Goal: Task Accomplishment & Management: Manage account settings

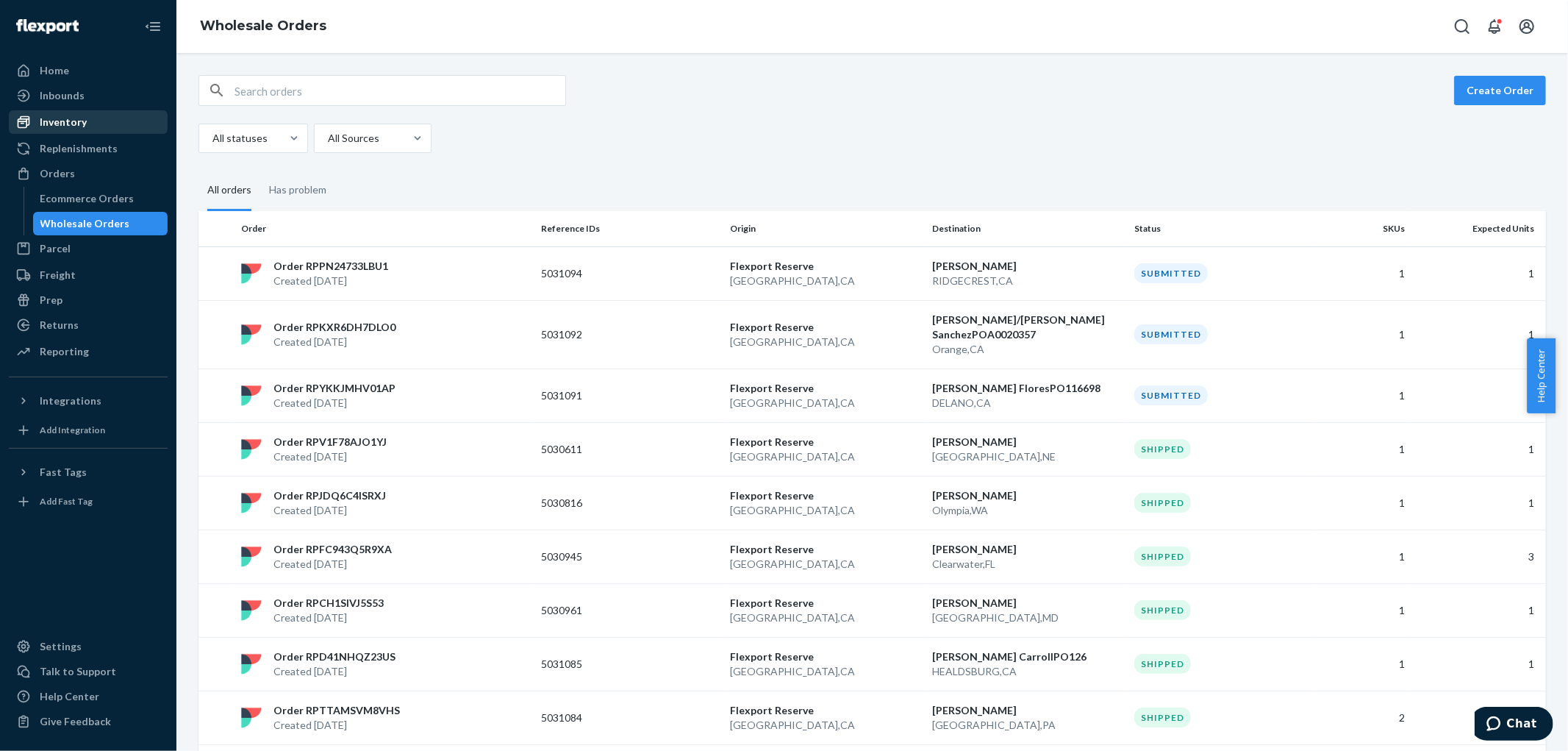
click at [68, 120] on div "Inventory" at bounding box center [63, 122] width 47 height 15
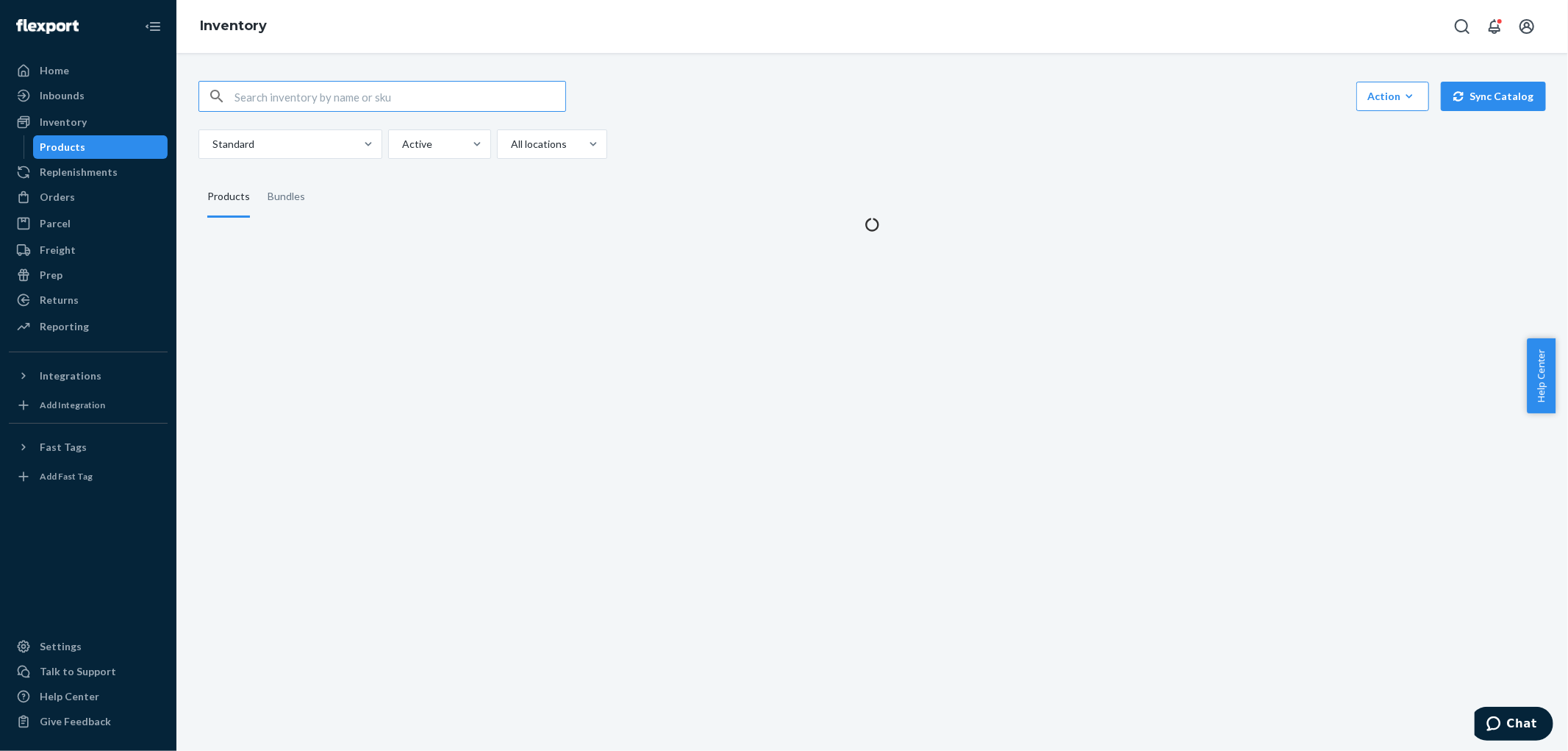
click at [61, 147] on div "Products" at bounding box center [63, 147] width 45 height 15
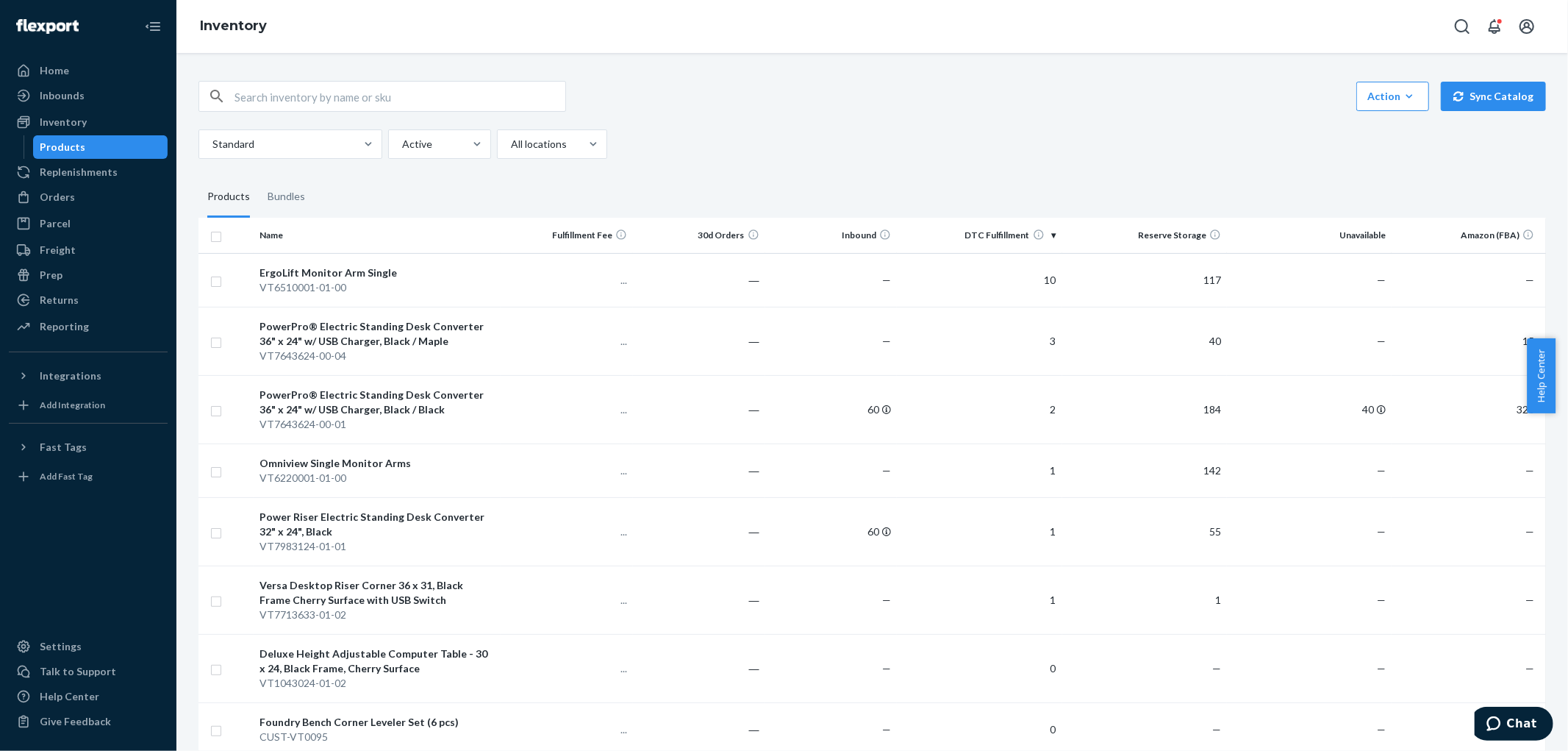
click at [309, 105] on input "text" at bounding box center [400, 96] width 331 height 29
paste input "VT7644024-00-02"
type input "VT7644024-00-02"
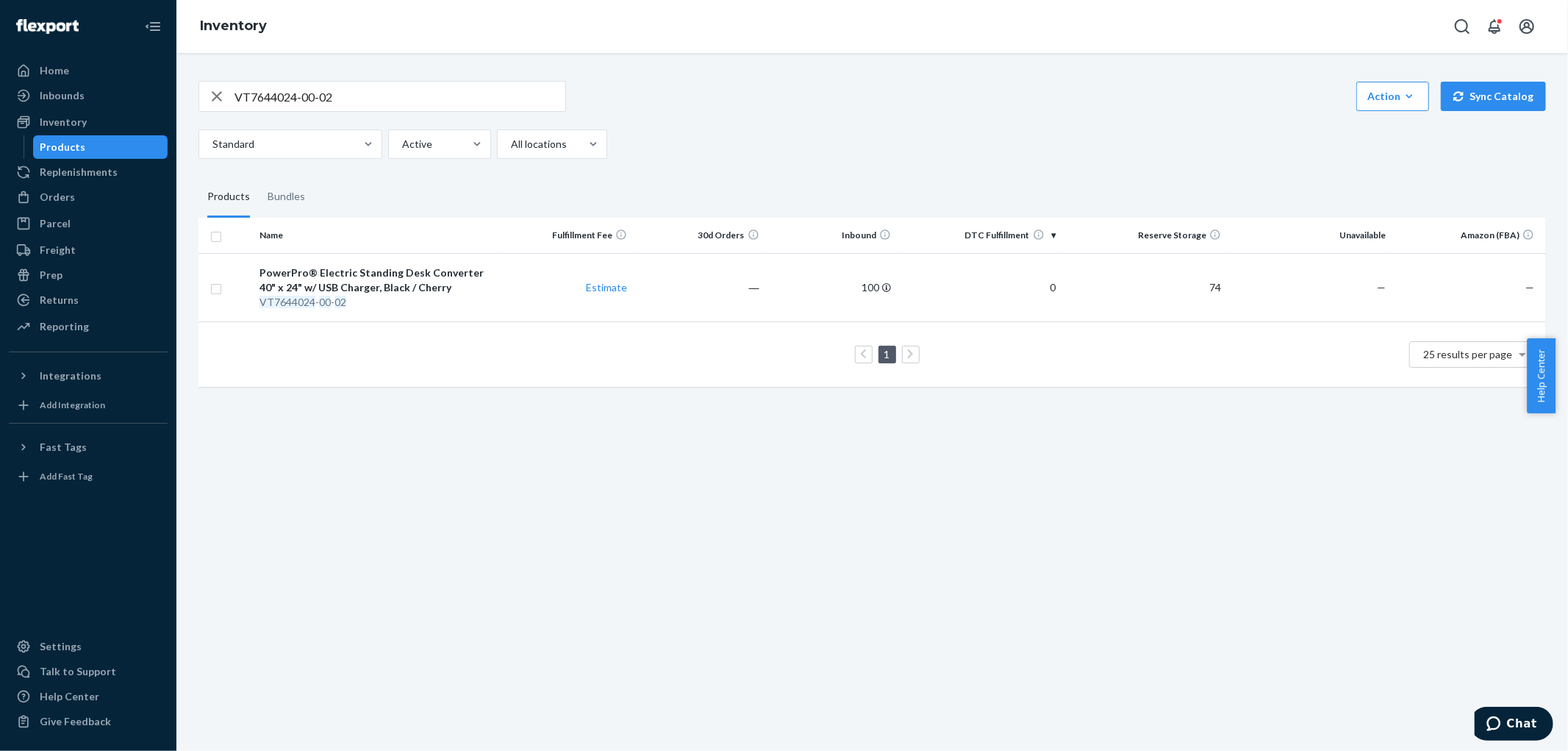
click at [216, 91] on icon "button" at bounding box center [216, 96] width 18 height 29
click at [306, 95] on input "text" at bounding box center [400, 96] width 331 height 29
paste input "VT7644824-00-01"
type input "VT7644824-00-01"
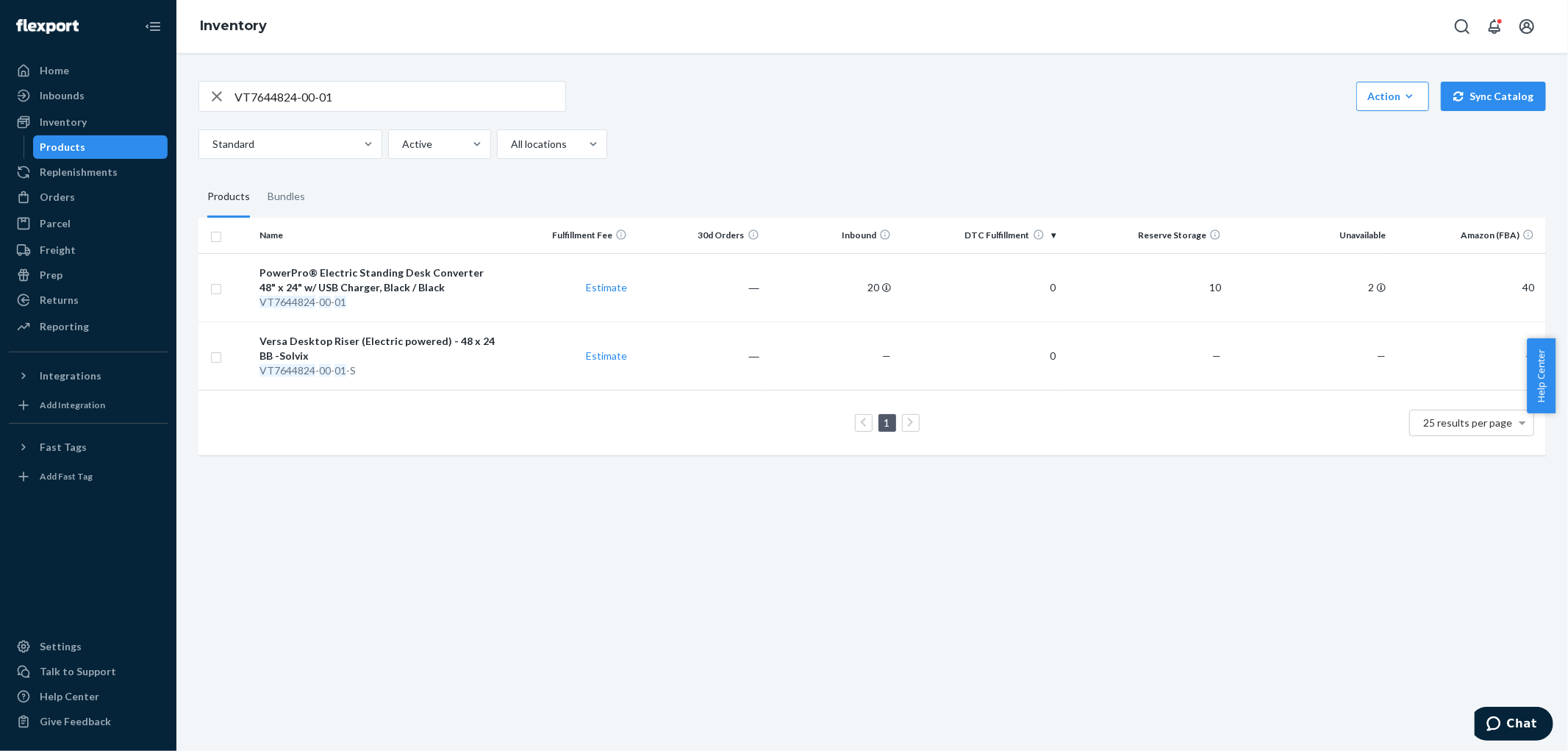
click at [218, 100] on icon "button" at bounding box center [216, 96] width 18 height 29
click at [277, 106] on input "text" at bounding box center [400, 96] width 331 height 29
paste input "VT7713633-01-01"
type input "VT7713633-01-01"
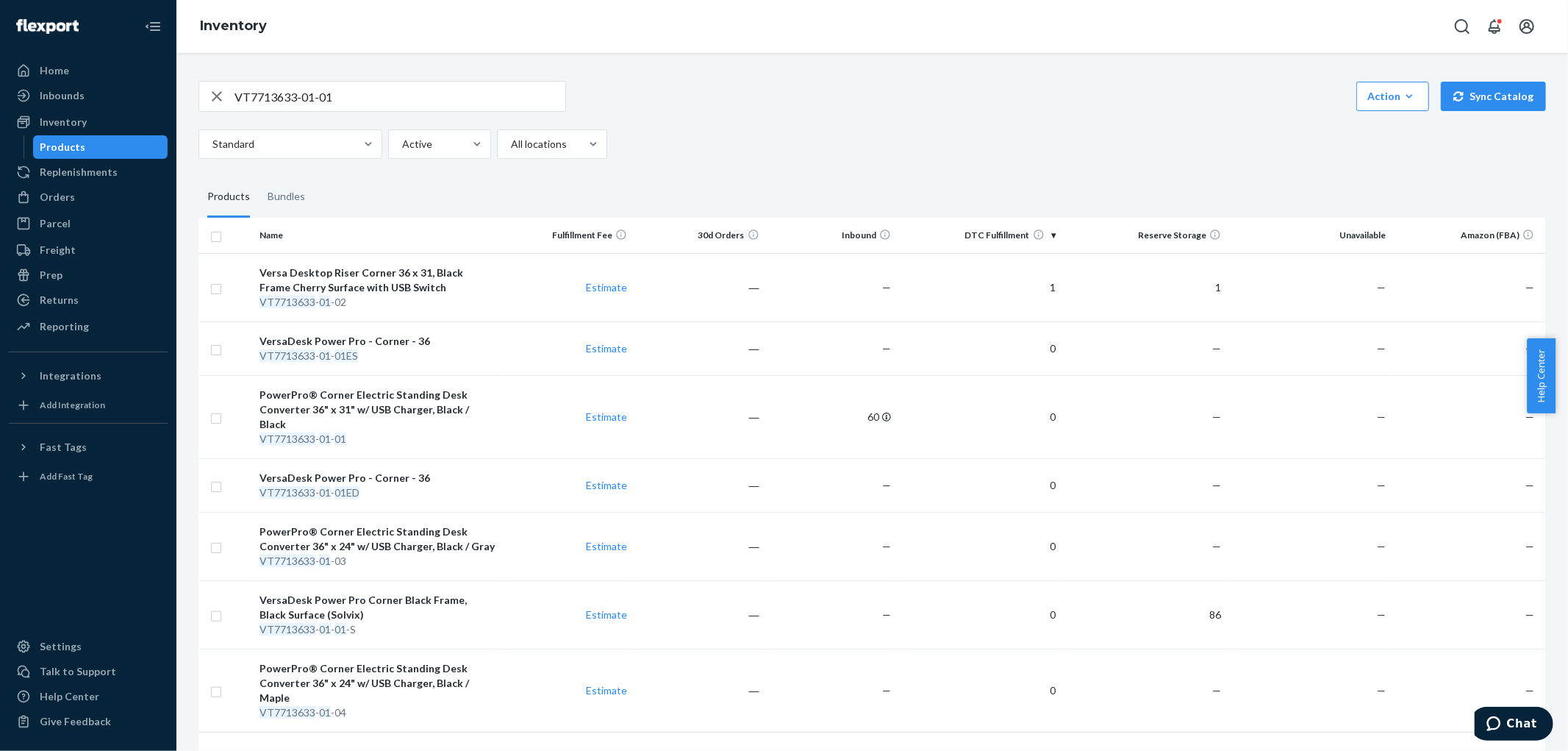
drag, startPoint x: 222, startPoint y: 98, endPoint x: 229, endPoint y: 96, distance: 7.3
click at [222, 98] on icon "button" at bounding box center [216, 96] width 18 height 29
click at [301, 100] on input "text" at bounding box center [400, 96] width 331 height 29
paste input "VT7644824-00-02"
type input "VT7644824-00-02"
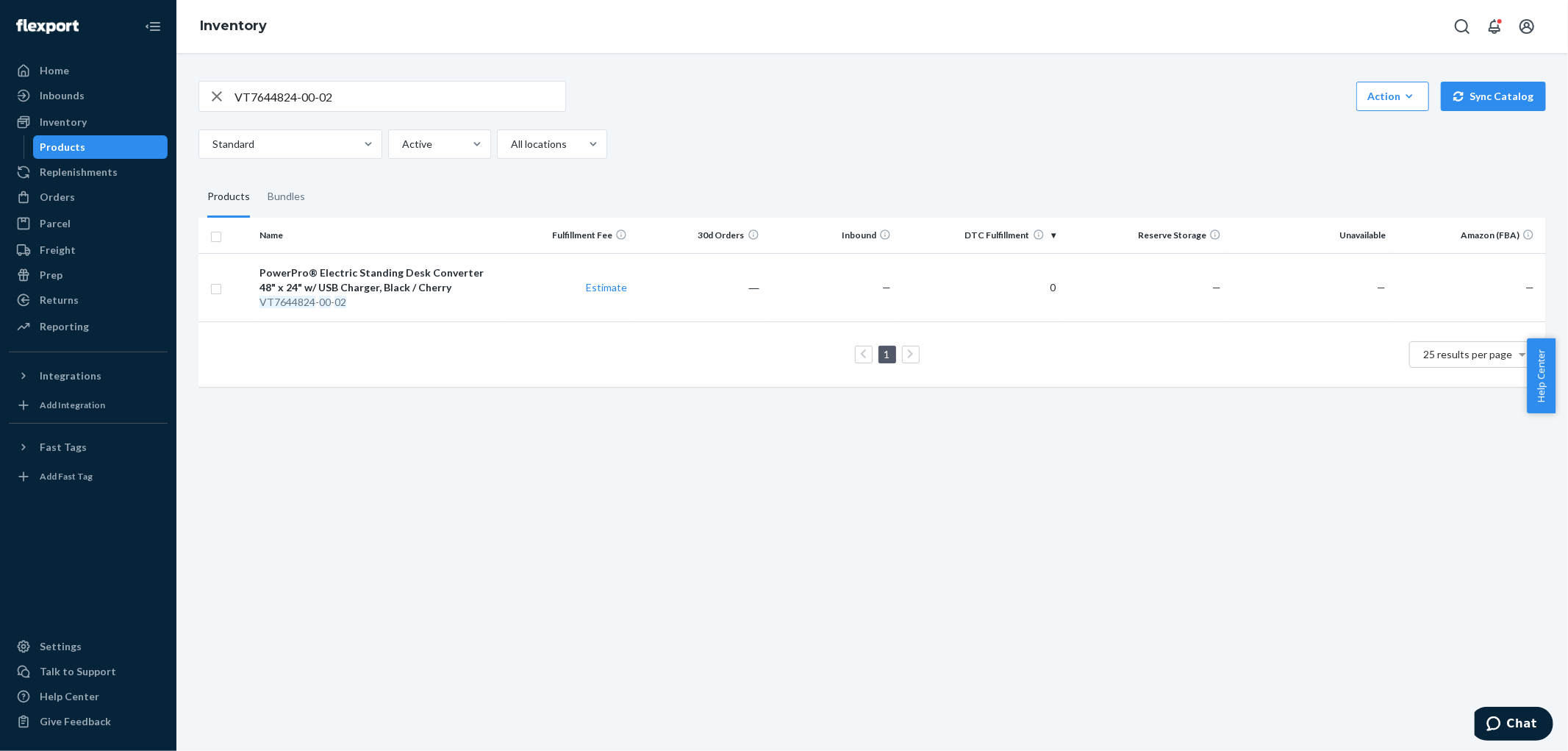
click at [211, 99] on icon "button" at bounding box center [216, 96] width 18 height 29
click at [295, 94] on input "text" at bounding box center [400, 96] width 331 height 29
paste input "VT7713633-01-02"
type input "VT7713633-01-02"
click at [219, 94] on icon "button" at bounding box center [216, 96] width 18 height 29
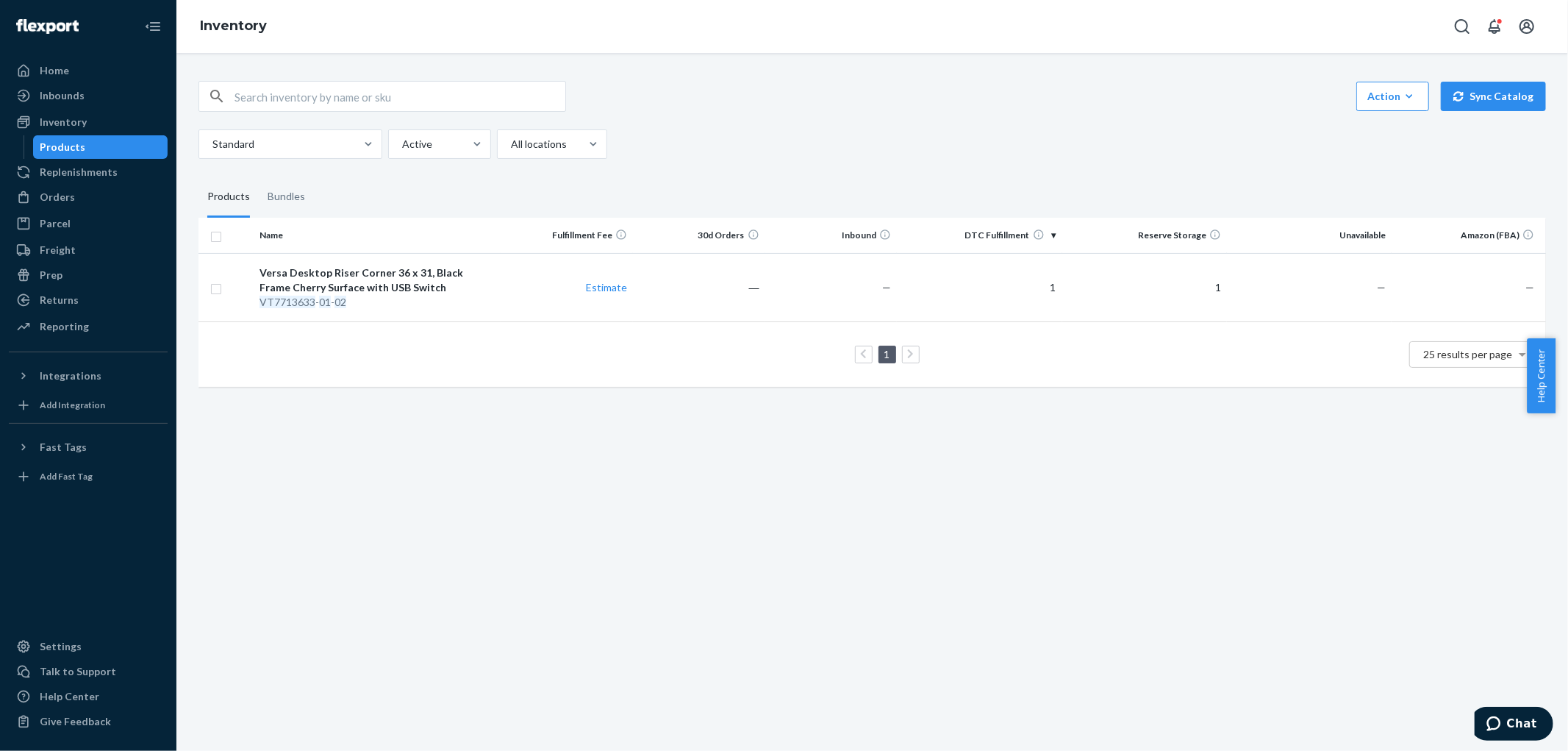
click at [317, 104] on input "text" at bounding box center [400, 96] width 331 height 29
type input "7"
type input "VT7983124"
click at [217, 98] on icon "button" at bounding box center [216, 96] width 18 height 29
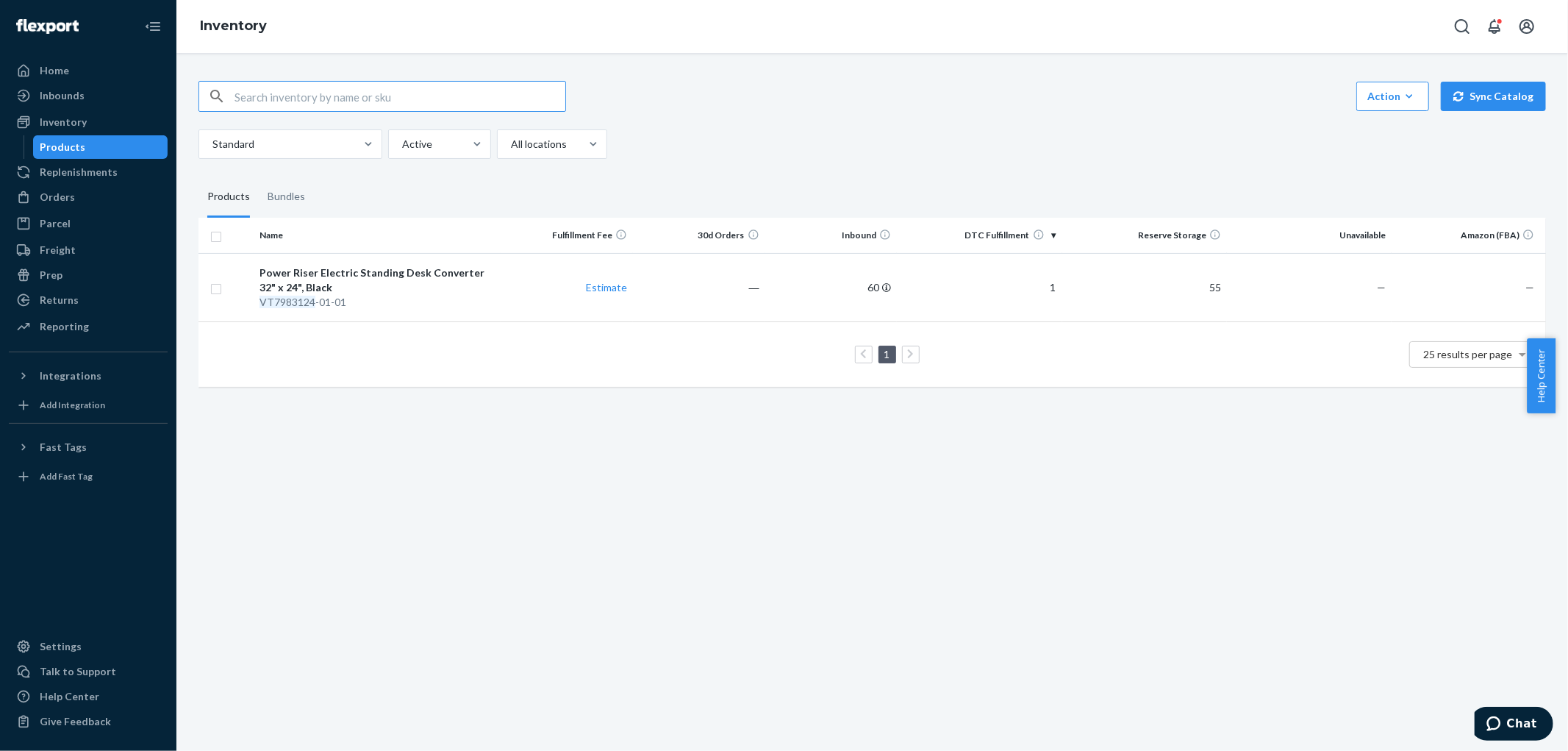
click at [312, 103] on input "text" at bounding box center [400, 96] width 331 height 29
paste input "VT7643624-00-05"
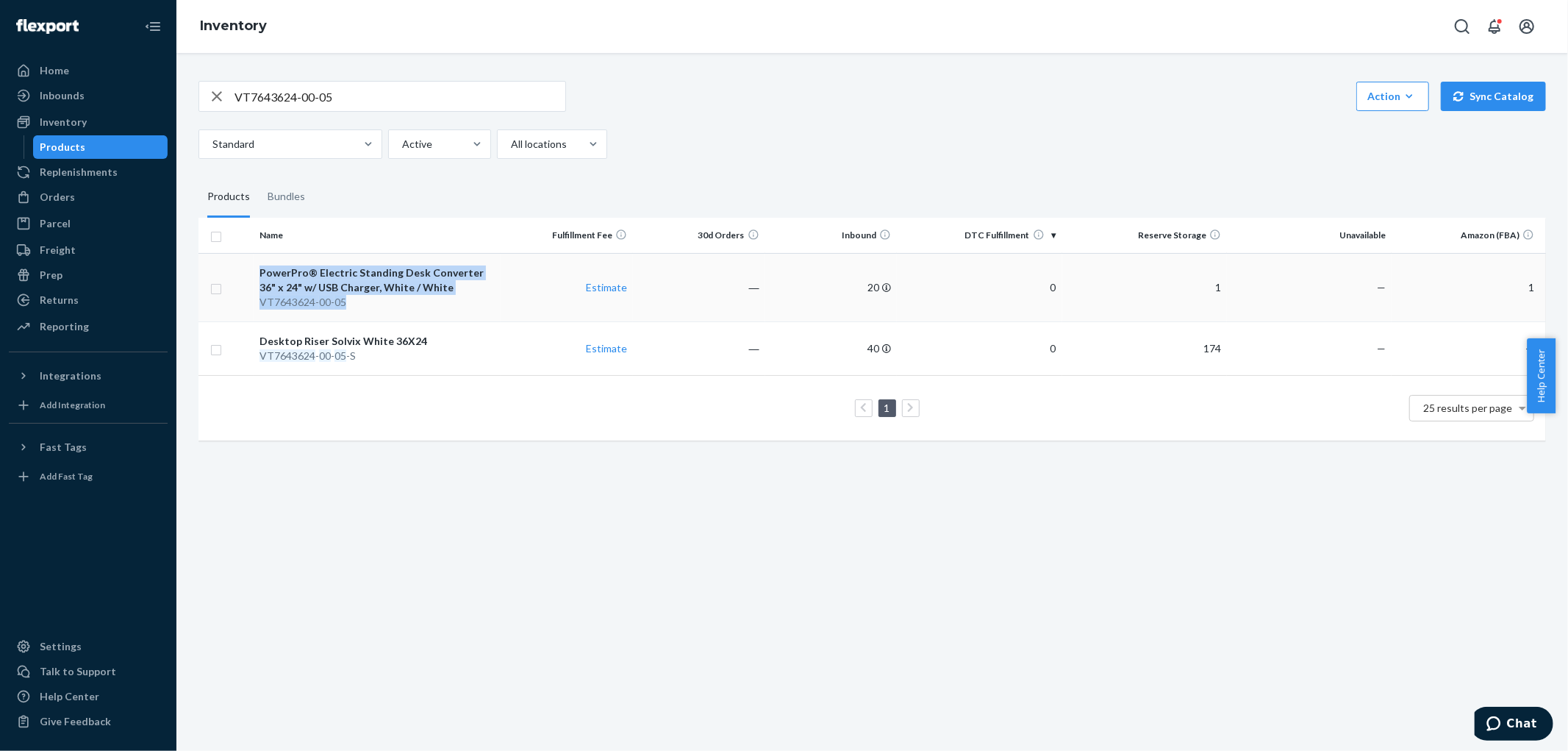
drag, startPoint x: 250, startPoint y: 268, endPoint x: 360, endPoint y: 297, distance: 113.8
click at [360, 297] on tr "PowerPro® Electric Standing Desk Converter 36" x 24" w/ USB Charger, White / Wh…" at bounding box center [872, 288] width 1347 height 69
copy tr "PowerPro® Electric Standing Desk Converter 36" x 24" w/ USB Charger, White / Wh…"
drag, startPoint x: 377, startPoint y: 94, endPoint x: 454, endPoint y: 106, distance: 77.9
click at [390, 96] on input "VT7643624-00-05" at bounding box center [400, 96] width 331 height 29
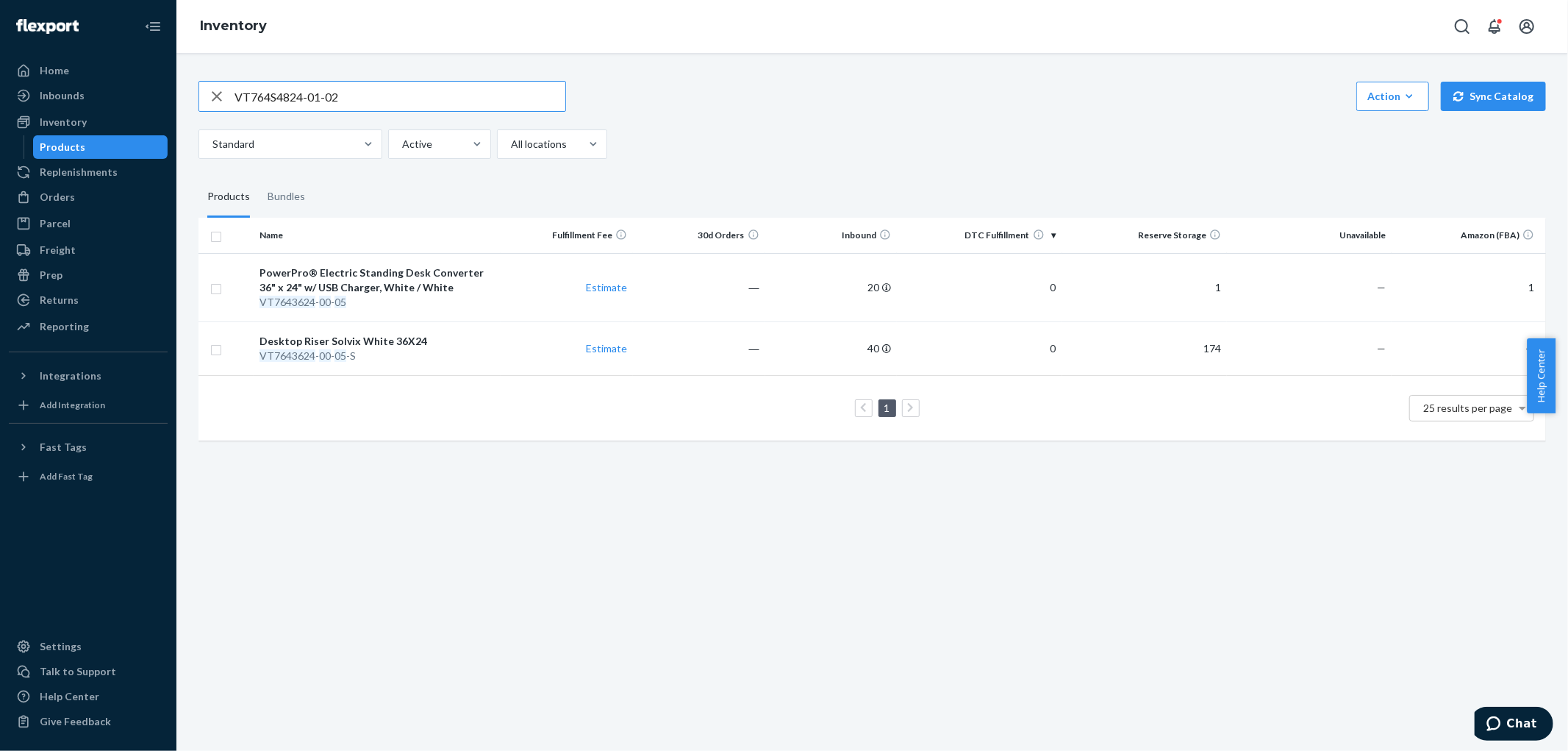
type input "VT764S4824-01-02"
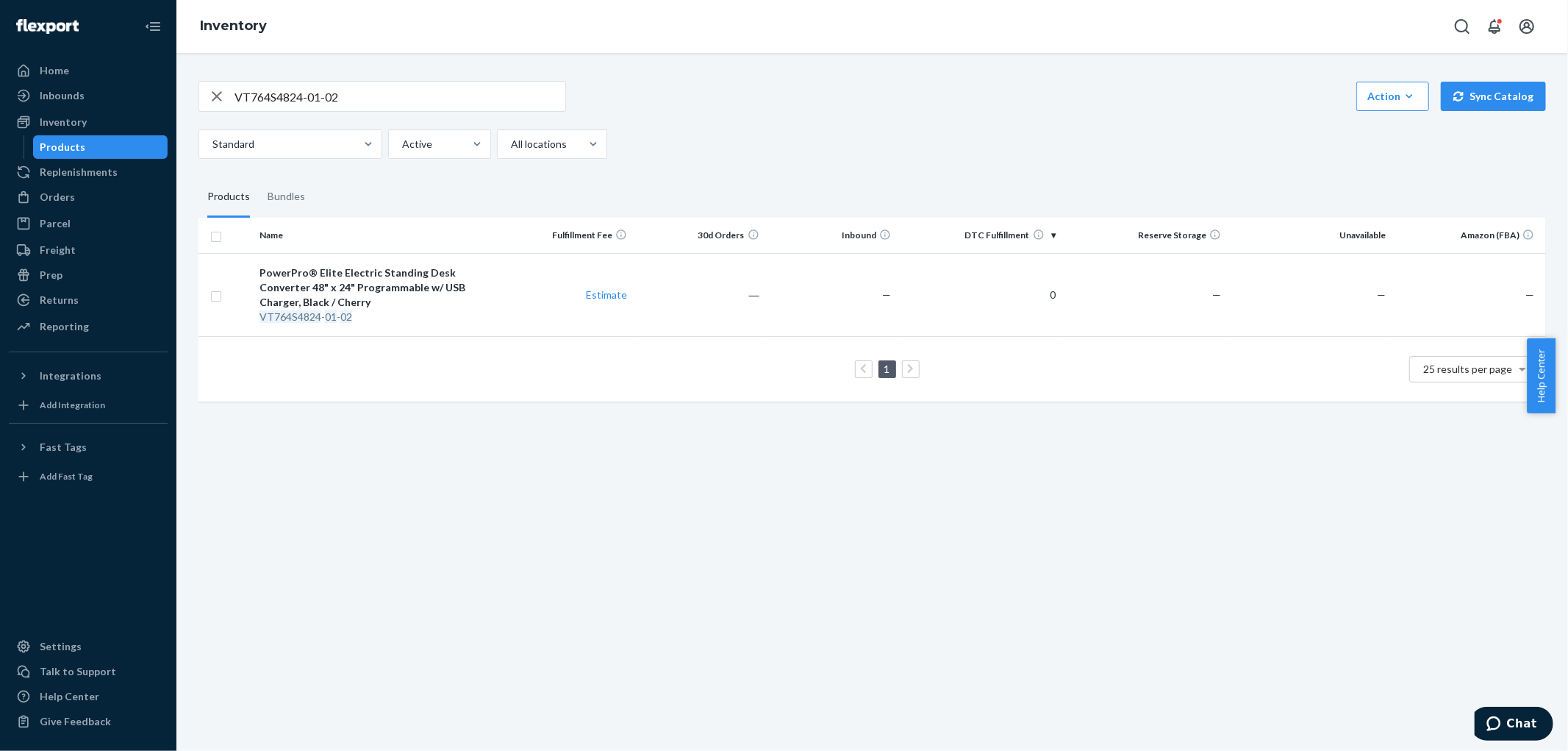
click at [215, 97] on icon "button" at bounding box center [216, 96] width 18 height 29
click at [362, 104] on input "text" at bounding box center [400, 96] width 331 height 29
type input "5031148"
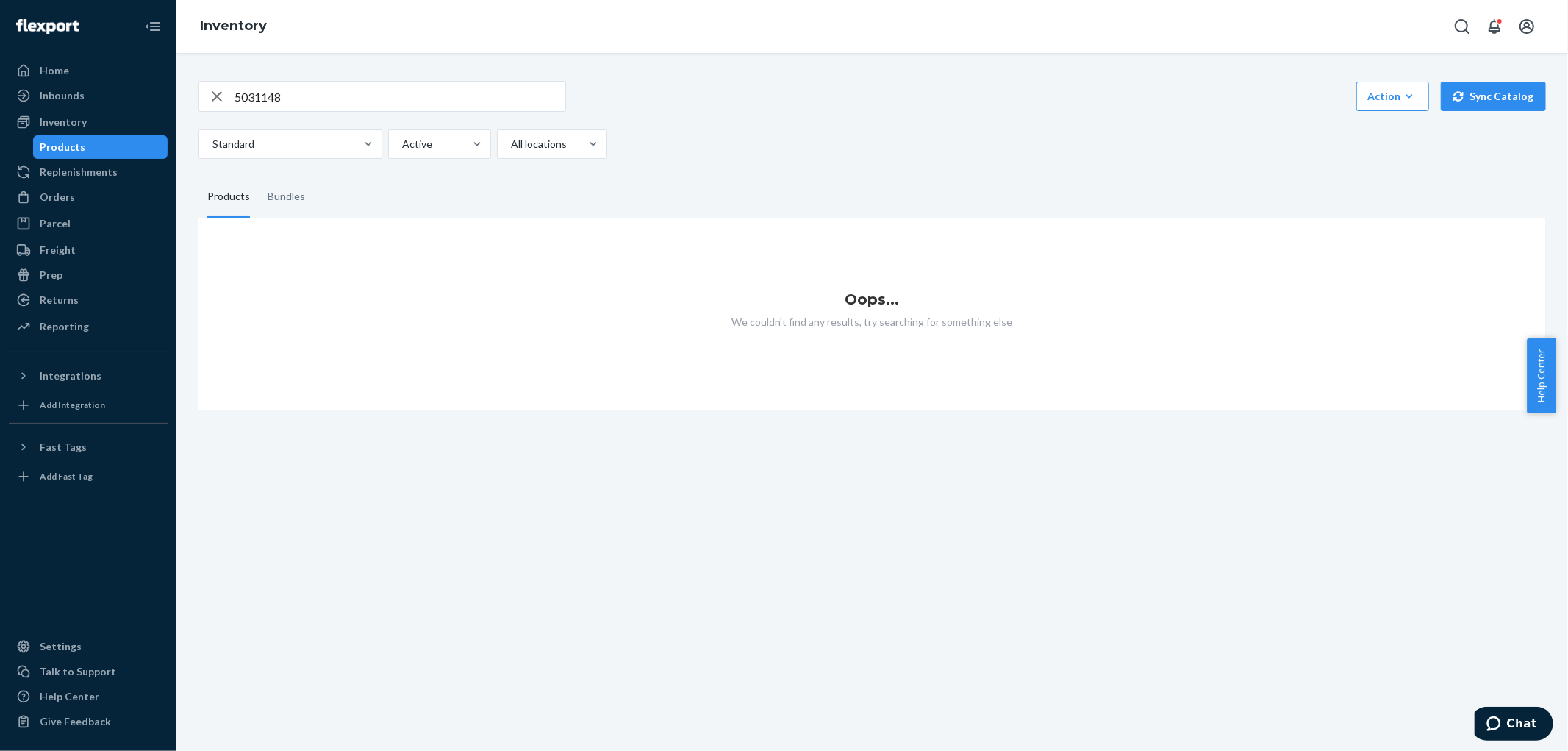
click at [293, 96] on input "5031148" at bounding box center [400, 96] width 331 height 29
click at [294, 96] on input "5031148" at bounding box center [400, 96] width 331 height 29
click at [71, 197] on div "Orders" at bounding box center [88, 197] width 156 height 21
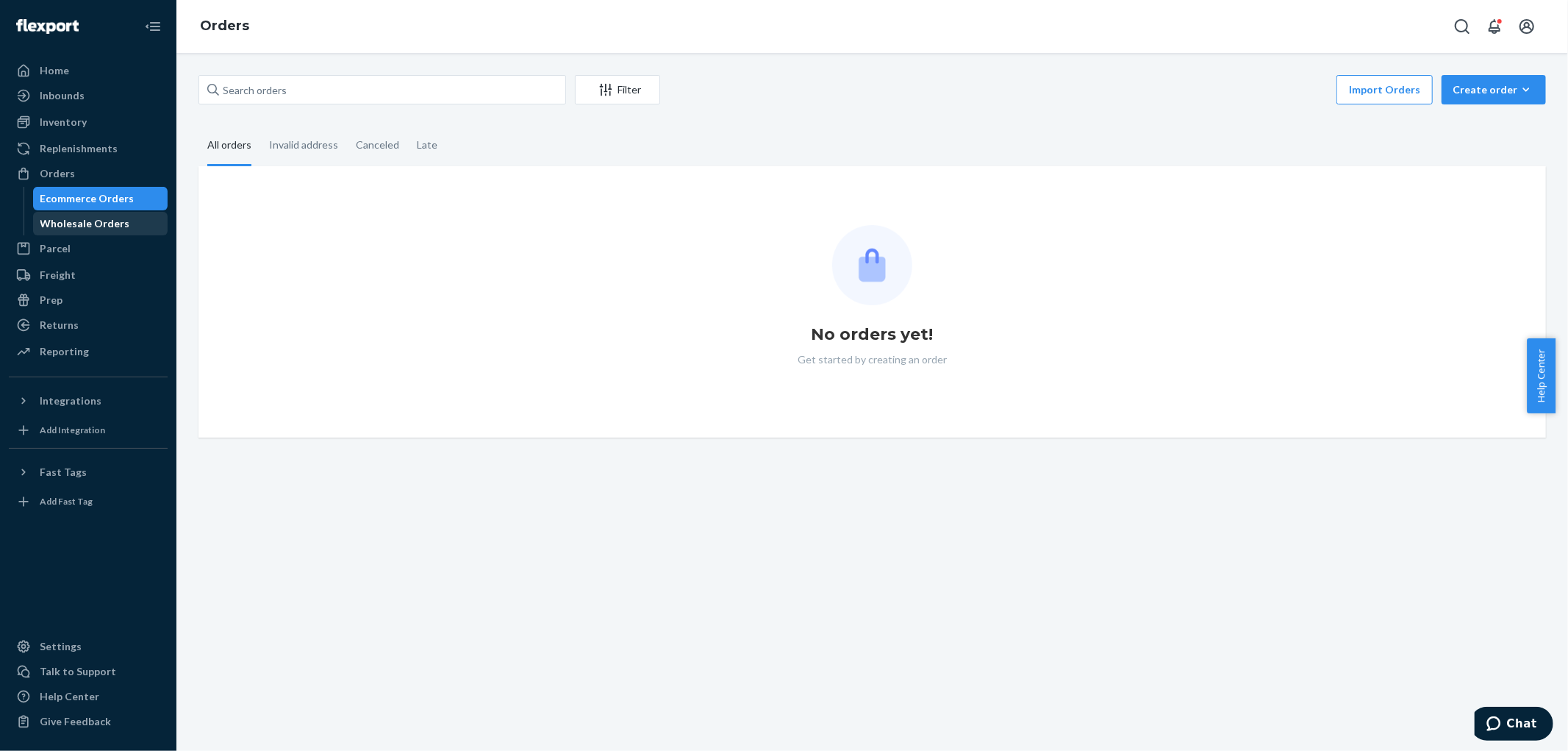
click at [70, 218] on div "Wholesale Orders" at bounding box center [85, 223] width 90 height 15
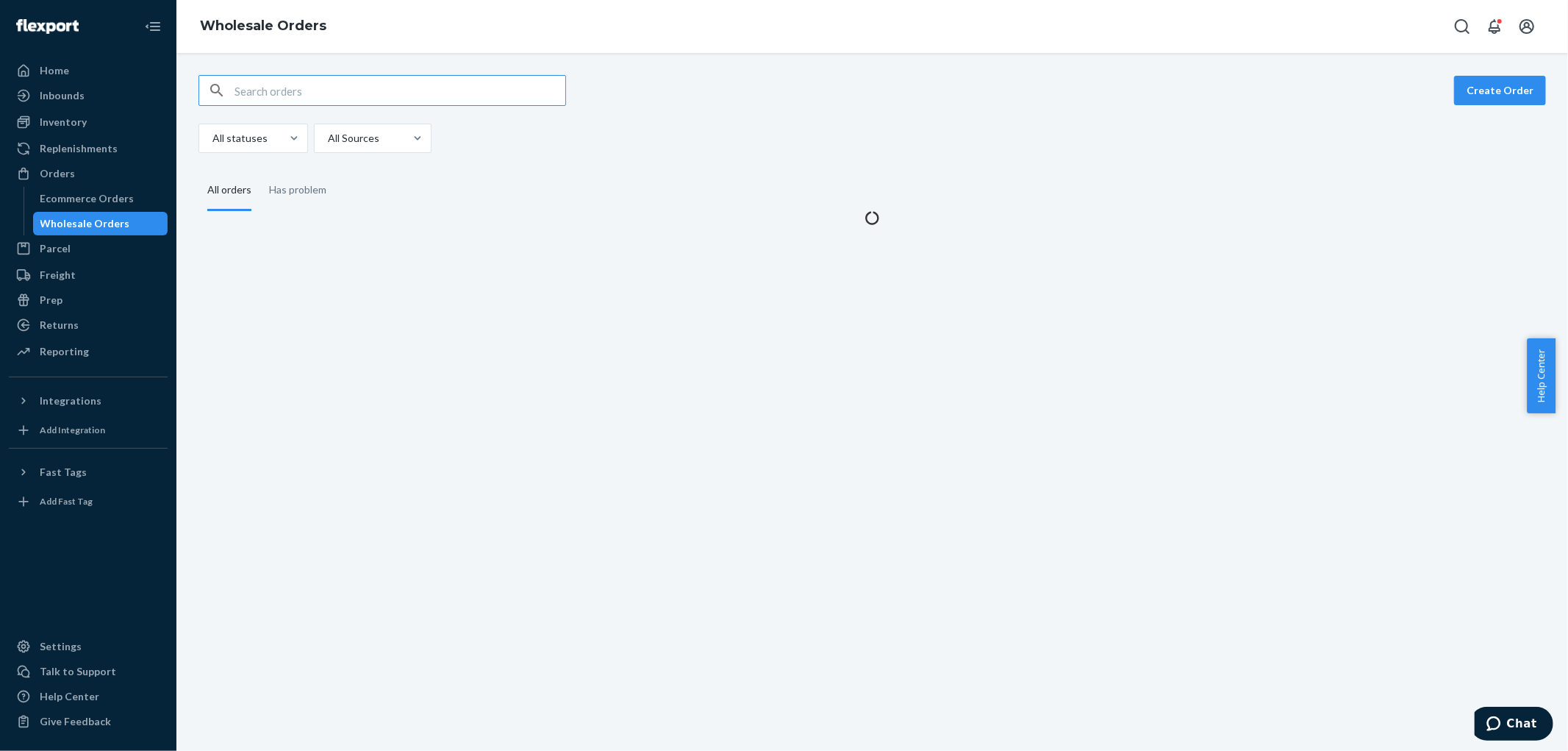
click at [354, 95] on input "text" at bounding box center [400, 90] width 331 height 29
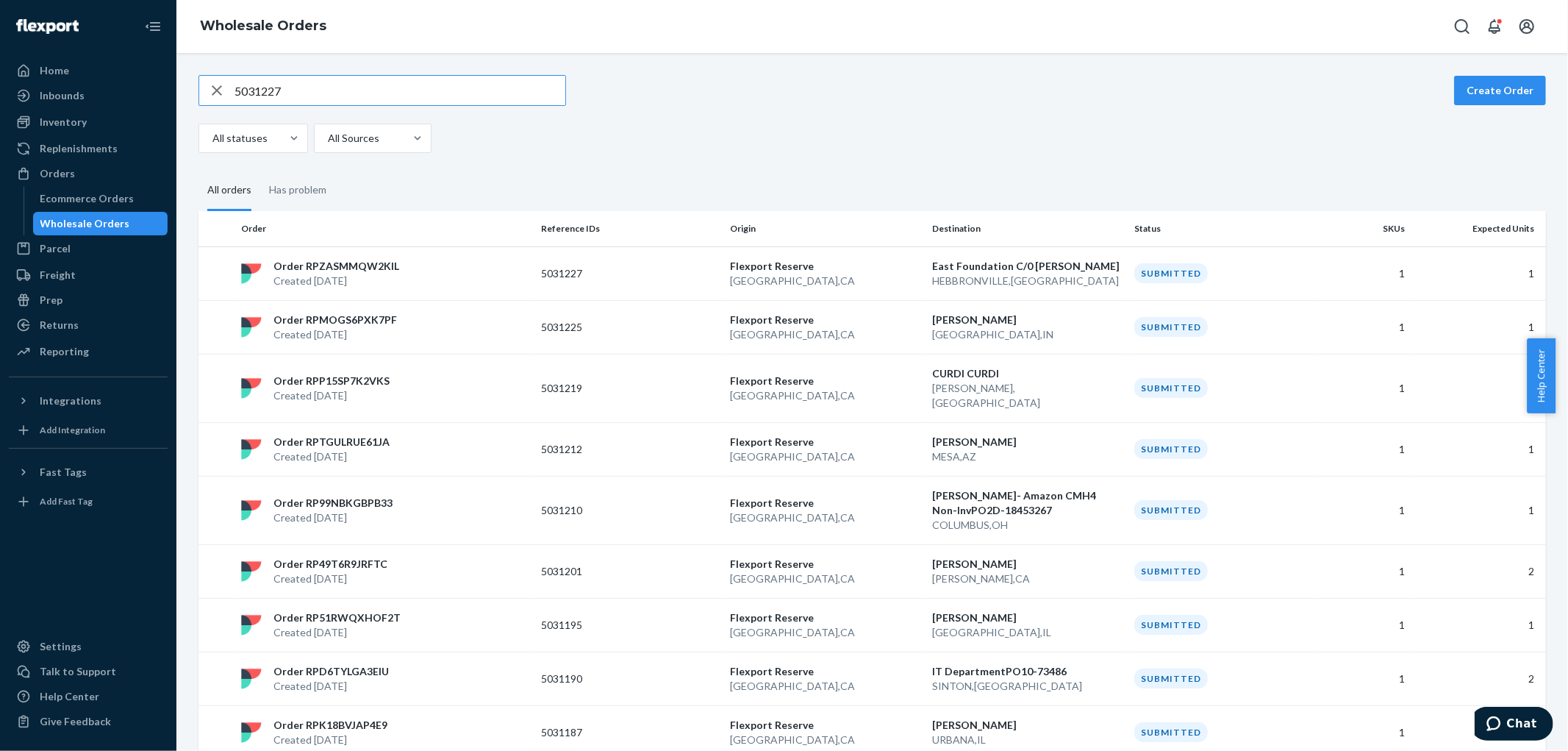
type input "5031227"
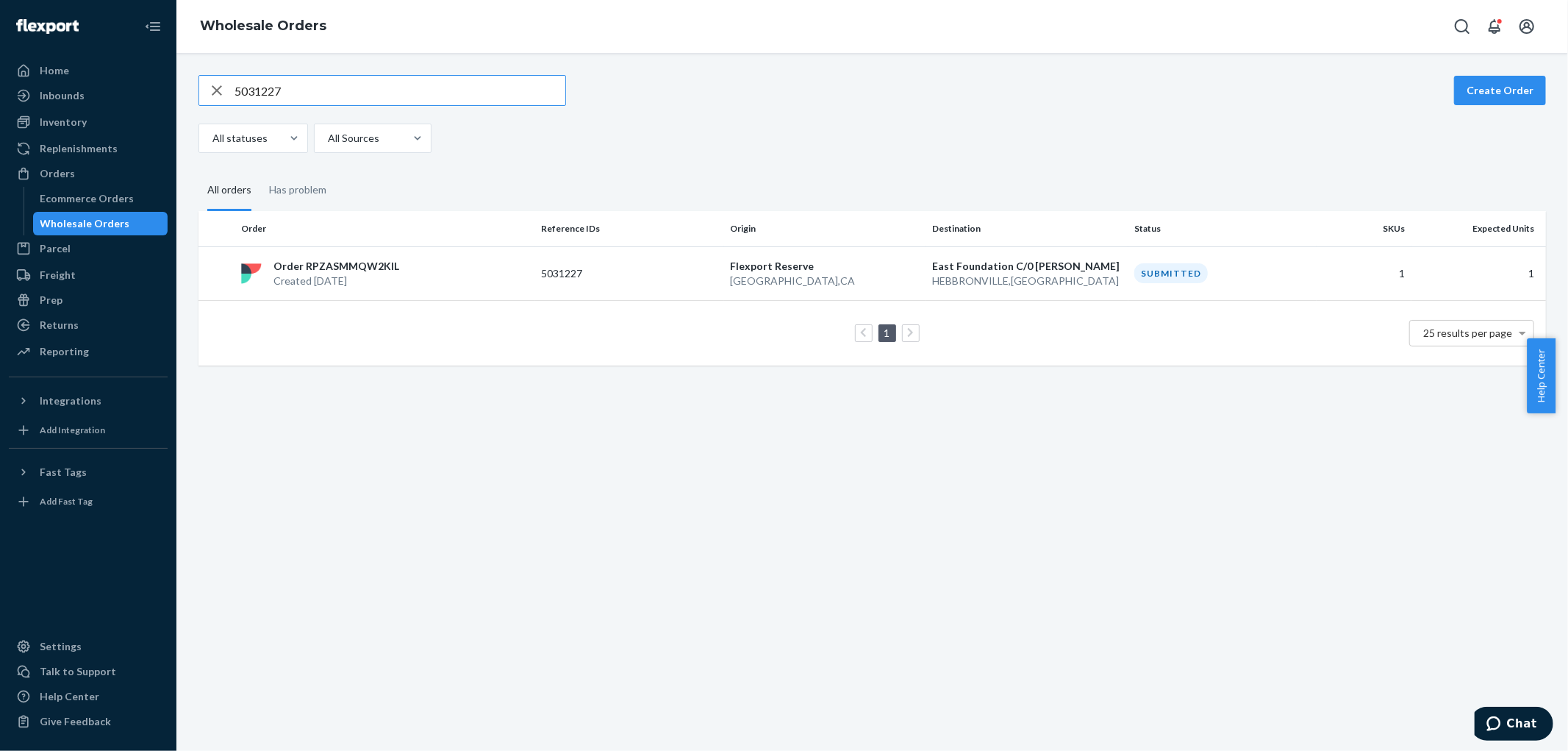
drag, startPoint x: 416, startPoint y: 258, endPoint x: 604, endPoint y: 343, distance: 206.3
click at [422, 260] on div "Order RPZASMMQW2KIL Created Aug 22, 2025" at bounding box center [385, 274] width 300 height 29
click at [217, 100] on icon "button" at bounding box center [216, 90] width 18 height 29
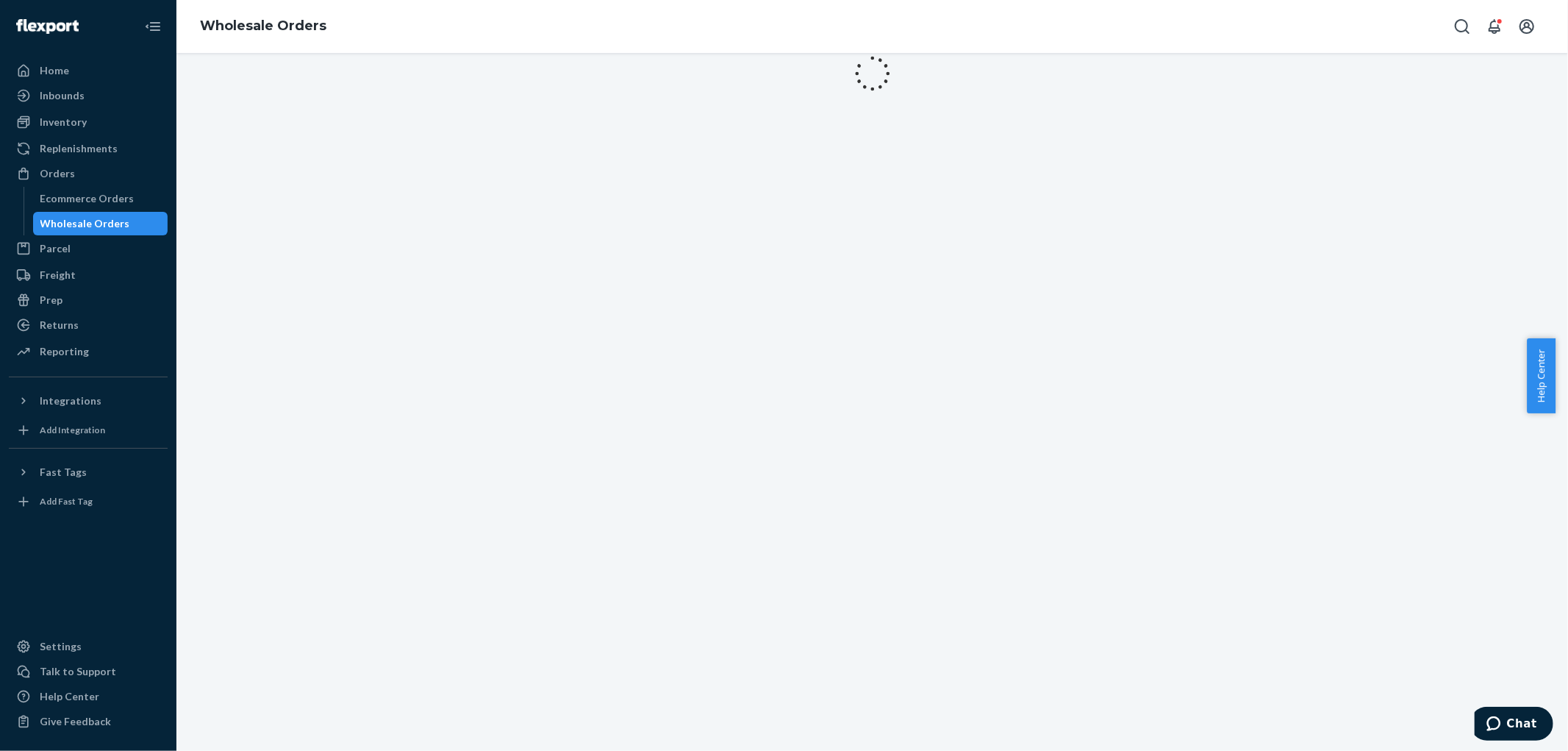
click at [339, 94] on div at bounding box center [873, 74] width 1392 height 53
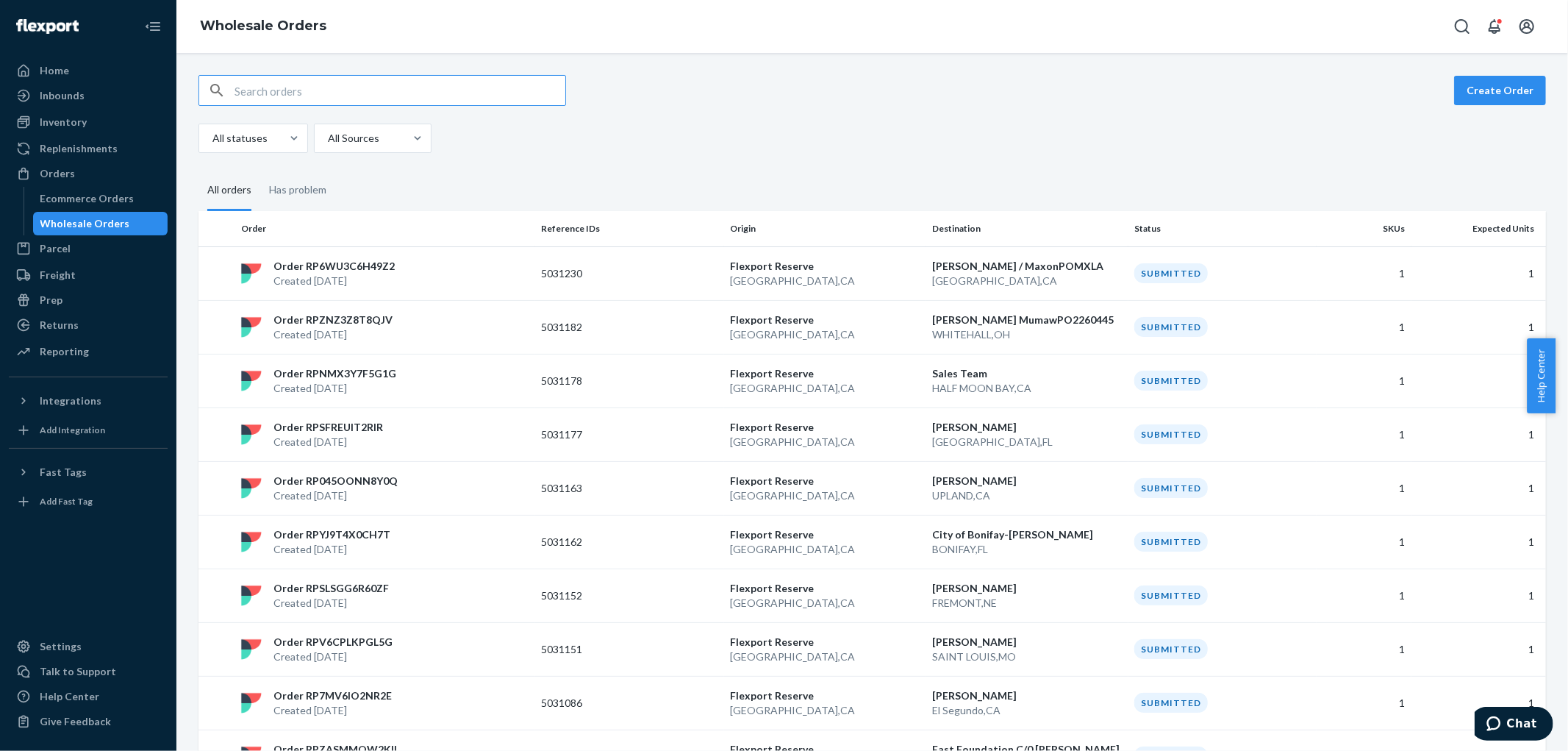
click at [339, 94] on input "text" at bounding box center [400, 90] width 331 height 29
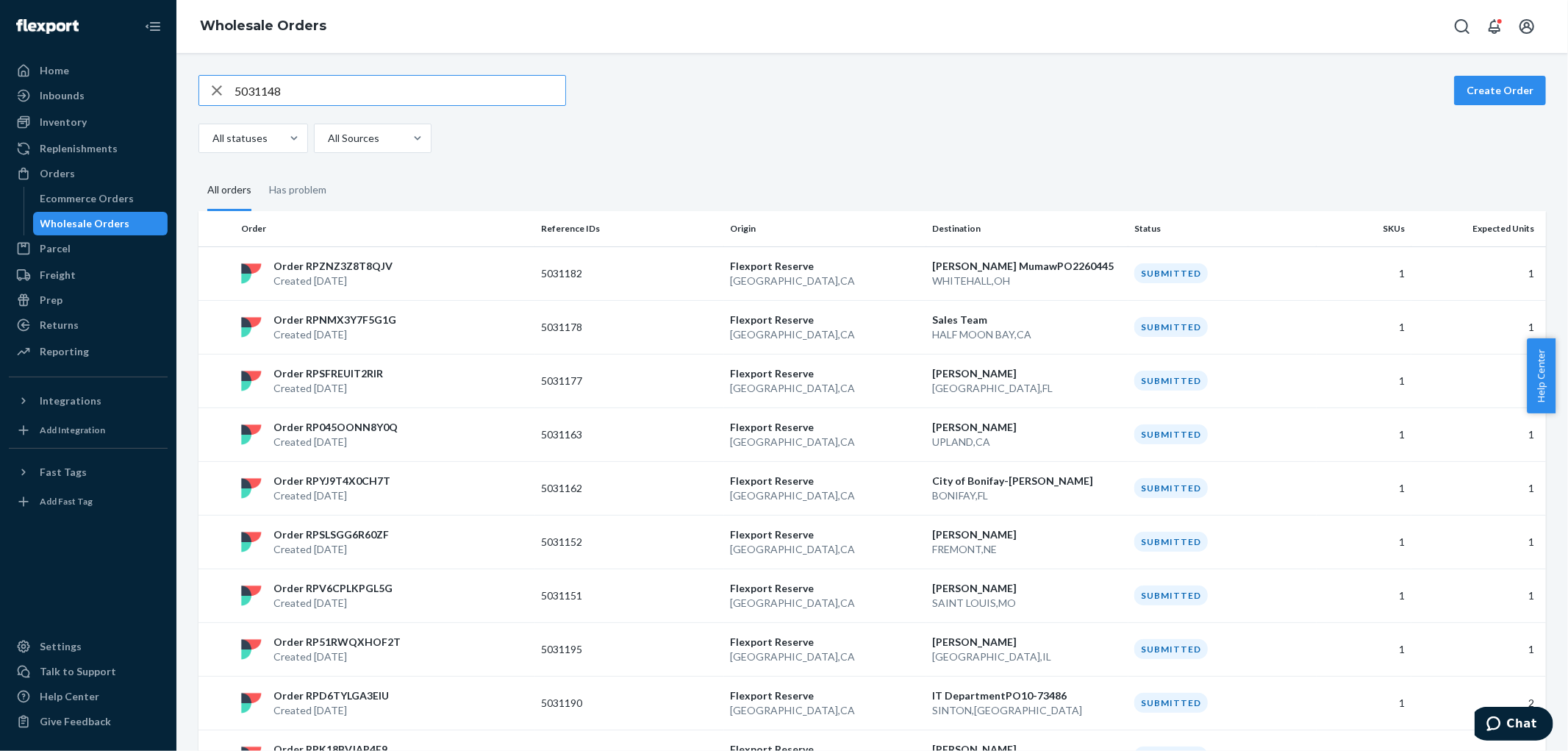
type input "5031148"
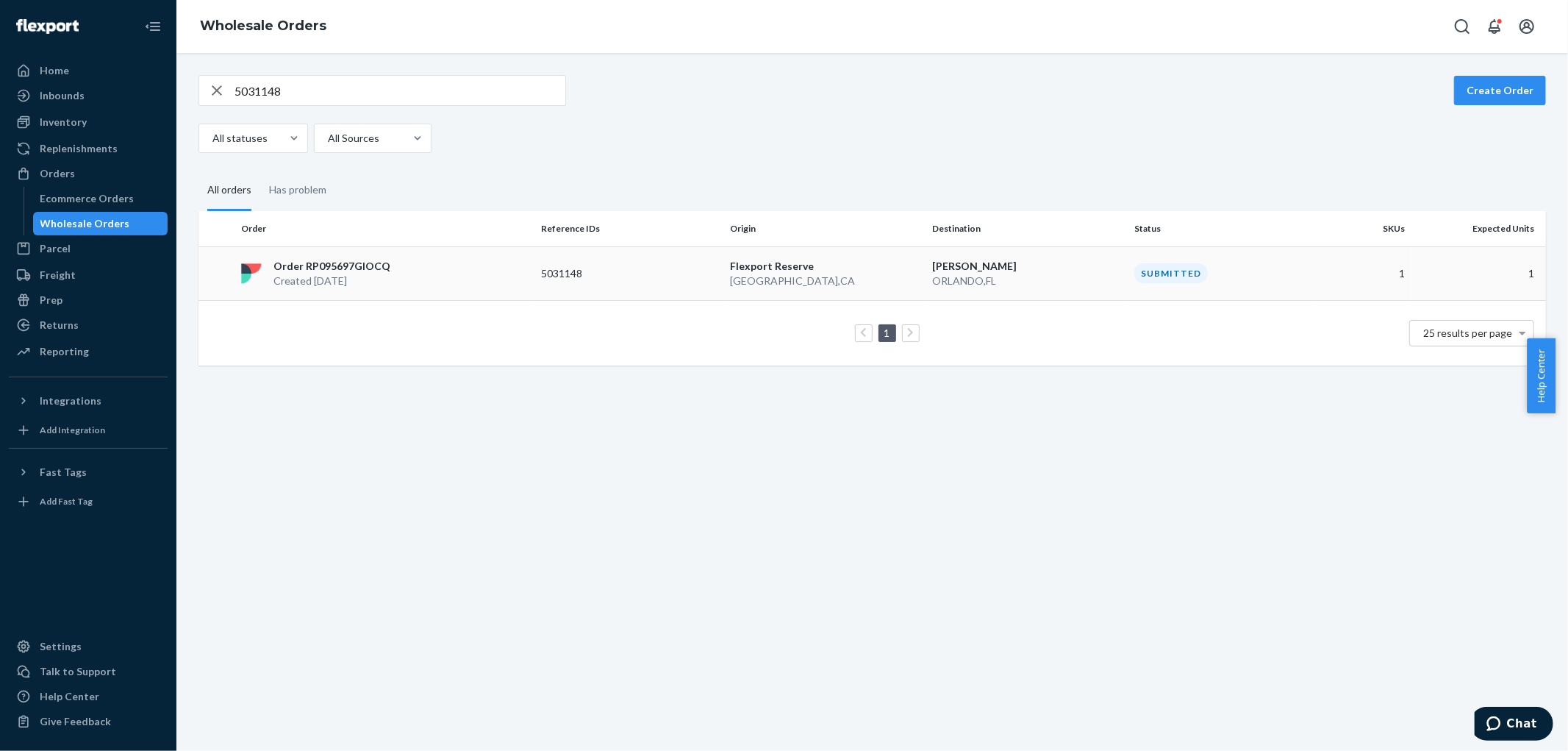
click at [487, 276] on div "Order RP095697GIOCQ Created Aug 22, 2025" at bounding box center [385, 274] width 300 height 29
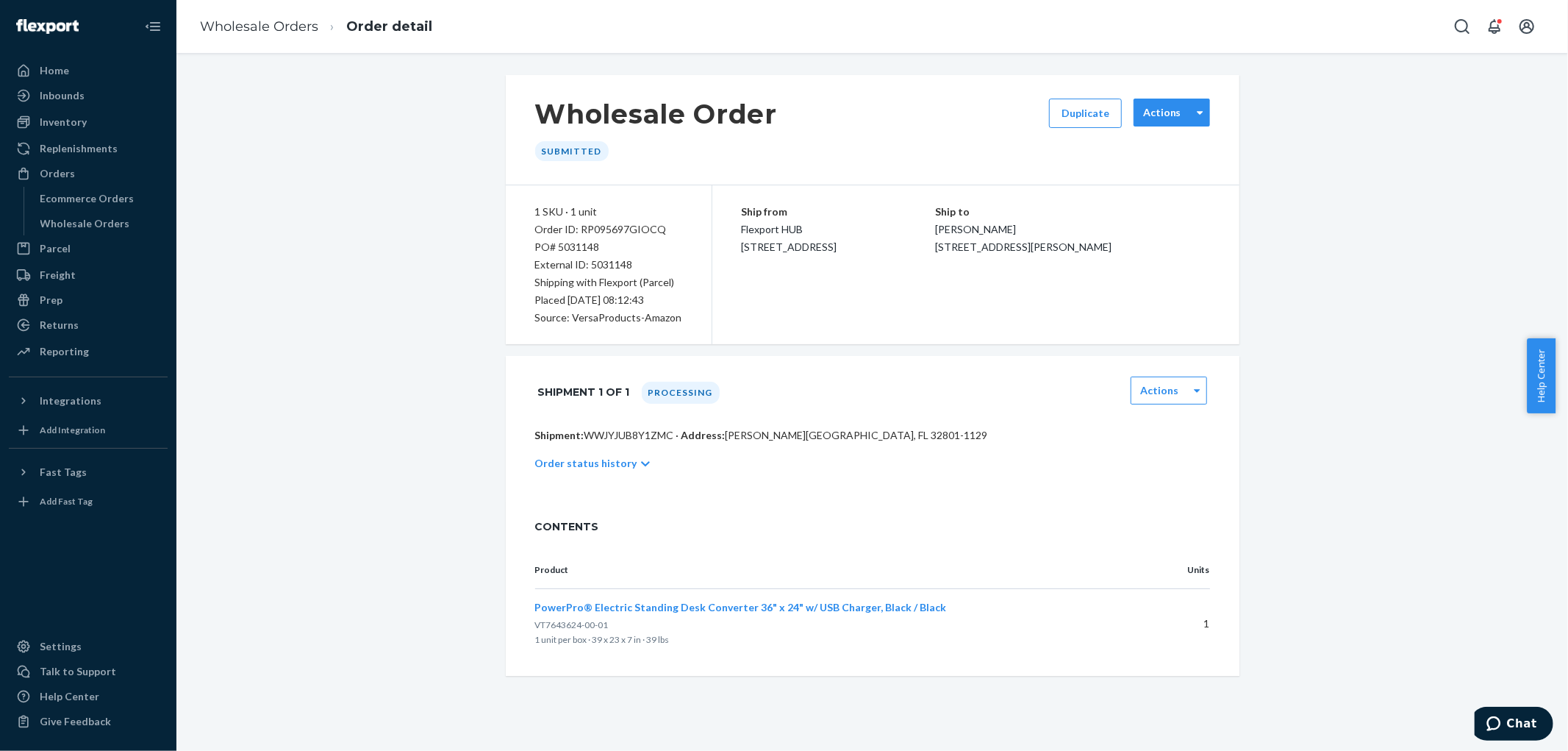
click at [1157, 118] on label "Actions" at bounding box center [1162, 112] width 39 height 15
click at [1152, 150] on p "Cancel Order" at bounding box center [1171, 153] width 59 height 29
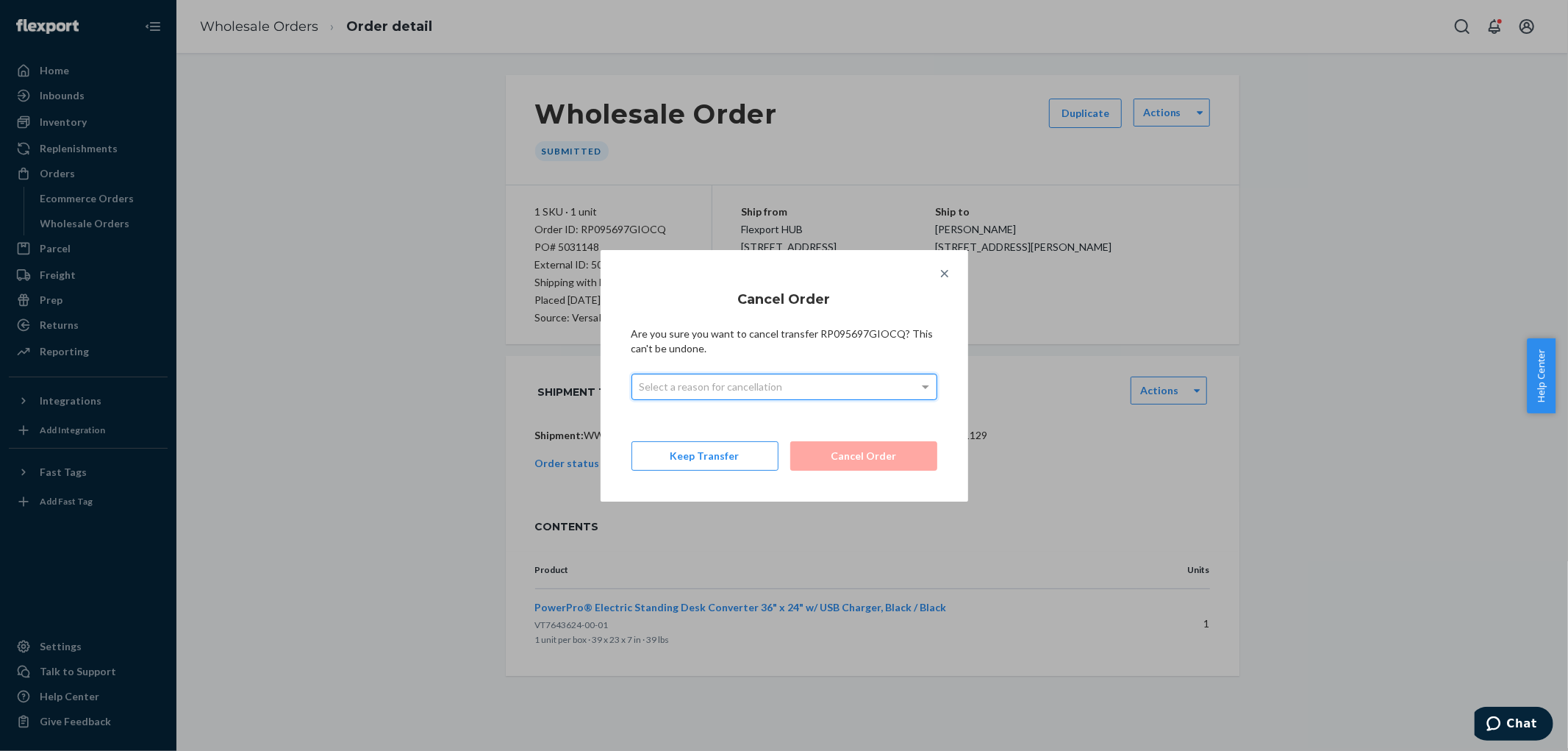
click at [770, 391] on div "Select a reason for cancellation" at bounding box center [784, 386] width 305 height 25
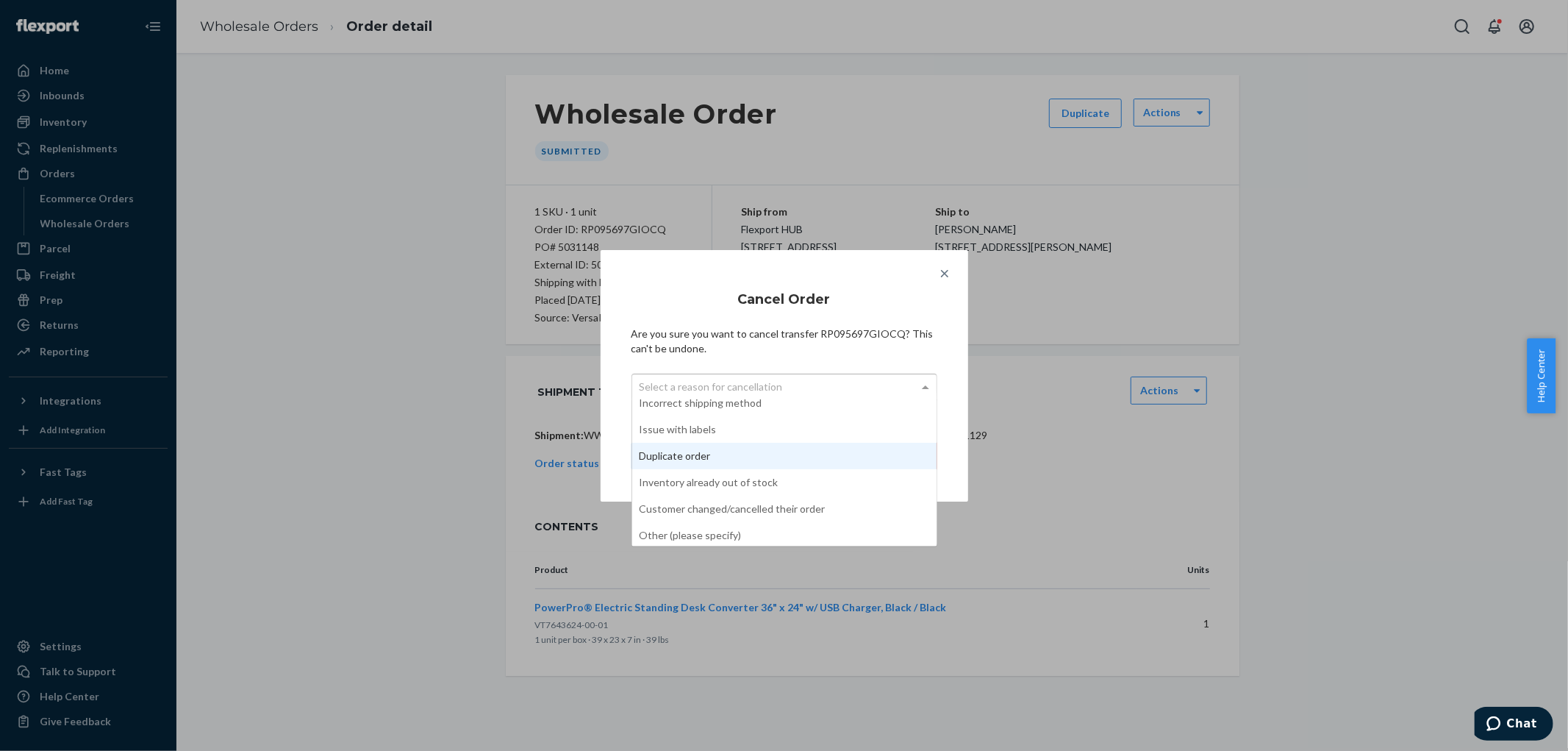
scroll to position [92, 0]
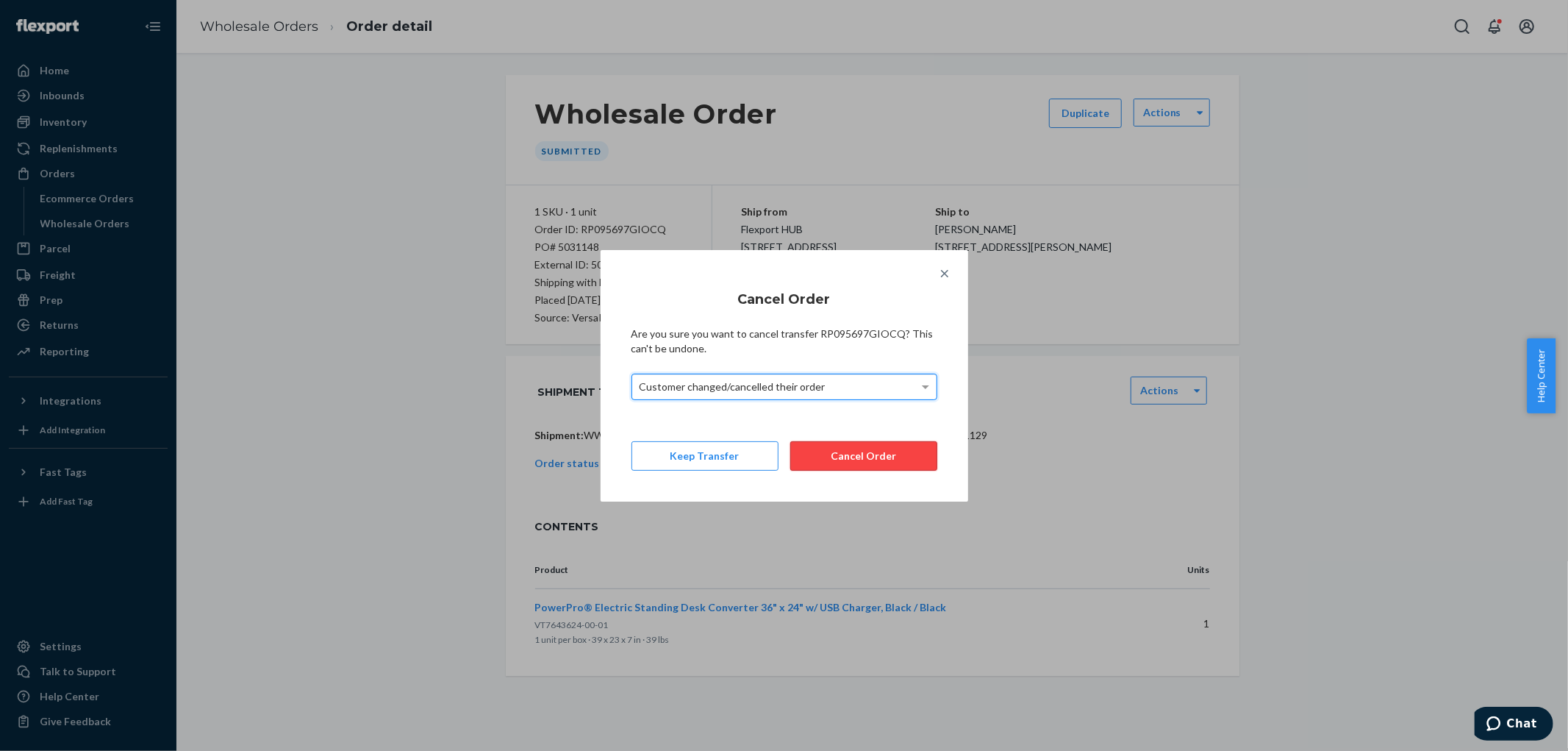
click at [876, 465] on button "Cancel Order" at bounding box center [863, 456] width 147 height 29
